Goal: Task Accomplishment & Management: Use online tool/utility

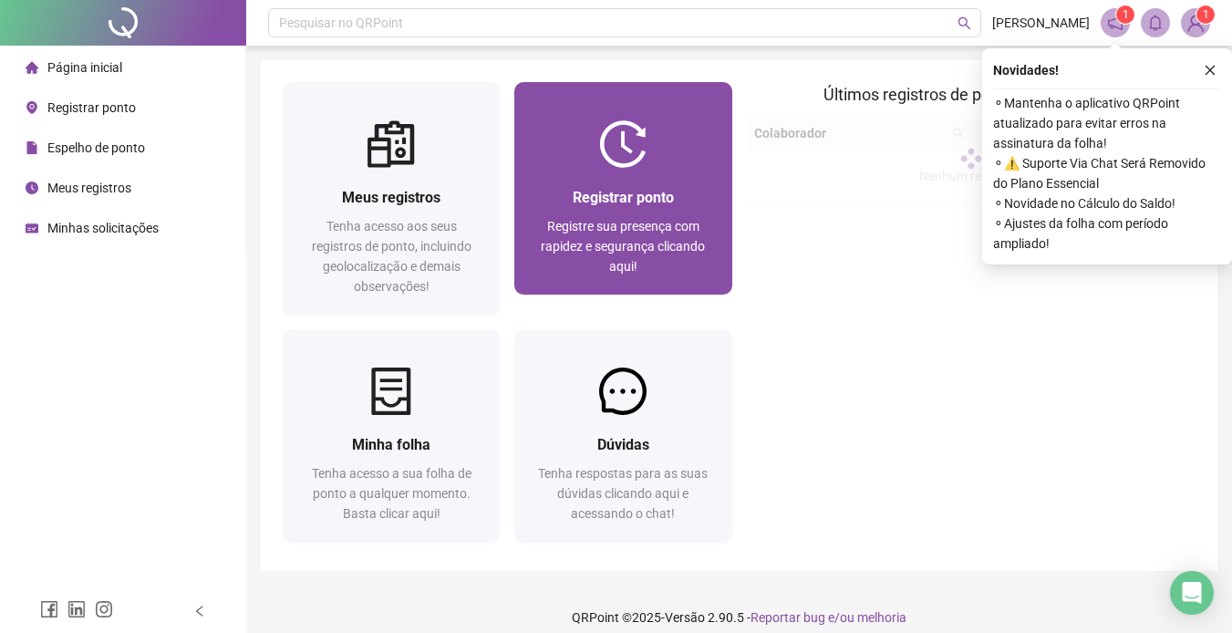
click at [709, 187] on div "Registrar ponto" at bounding box center [622, 197] width 173 height 23
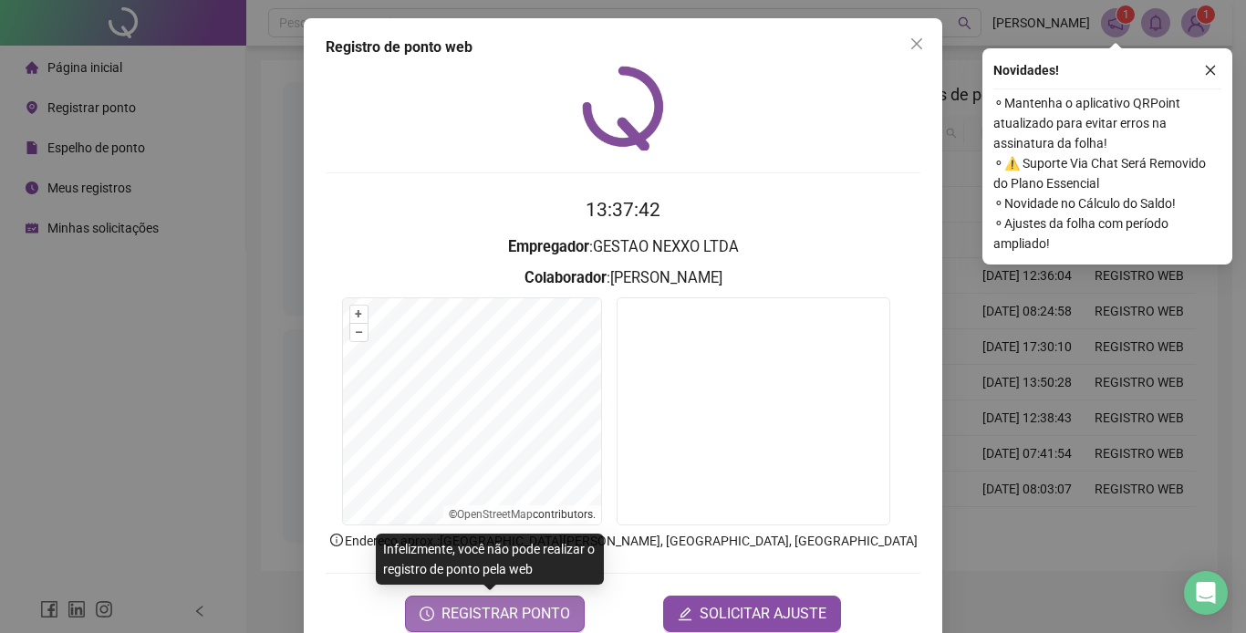
click at [541, 607] on span "REGISTRAR PONTO" at bounding box center [505, 614] width 129 height 22
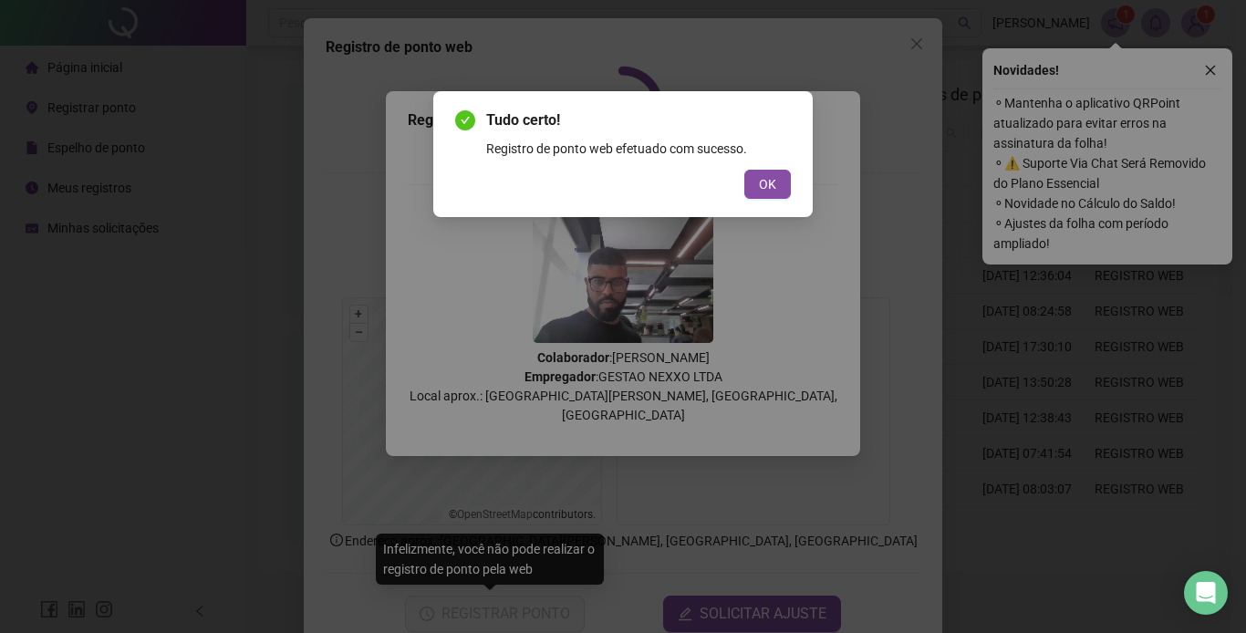
click at [728, 181] on div "OK" at bounding box center [623, 184] width 336 height 29
click at [756, 181] on button "OK" at bounding box center [767, 184] width 47 height 29
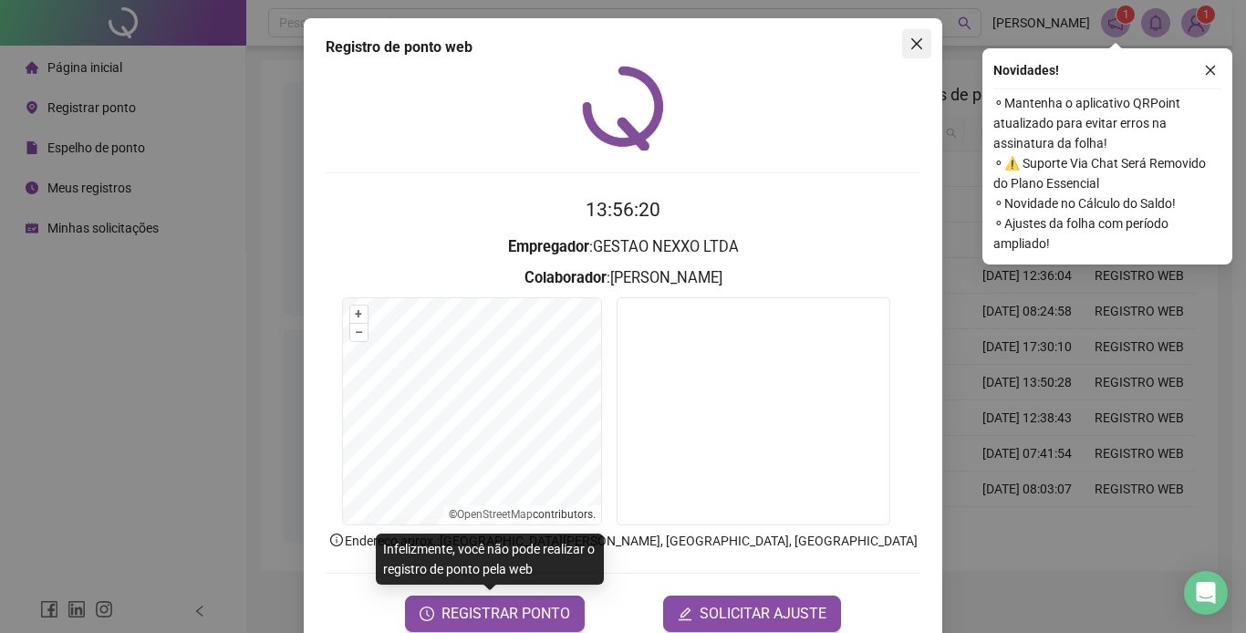
click at [905, 51] on button "Close" at bounding box center [916, 43] width 29 height 29
